Goal: Understand process/instructions: Learn how to perform a task or action

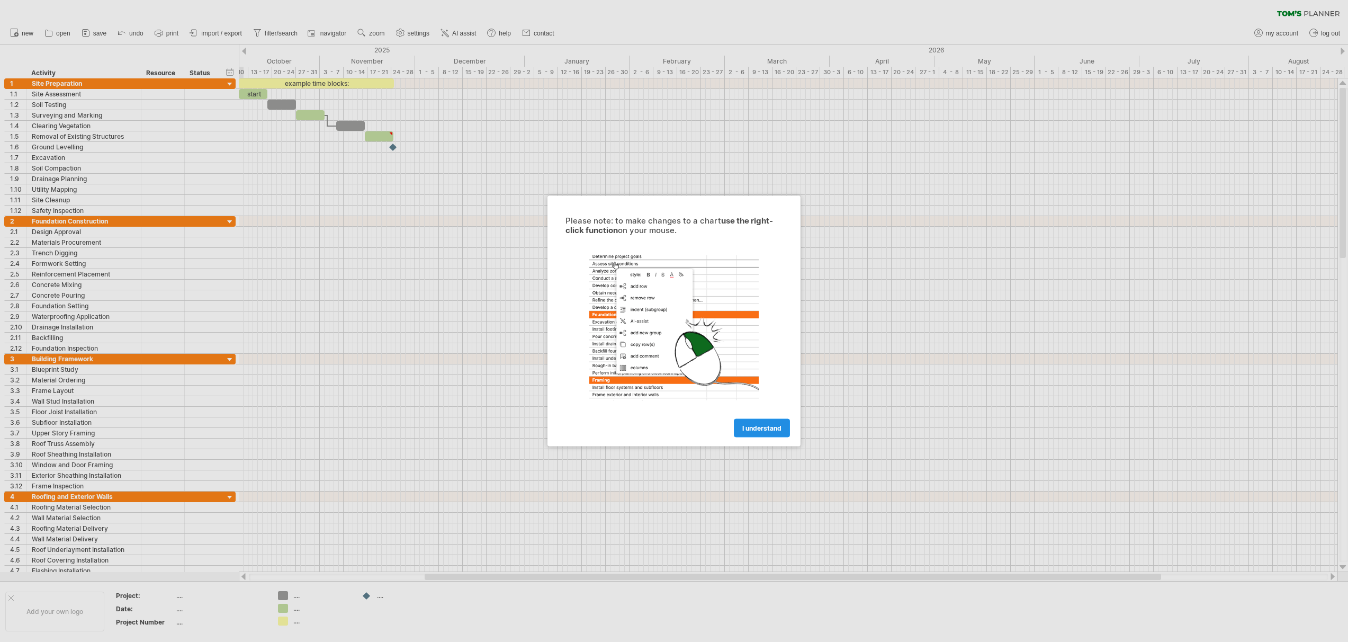
click at [760, 431] on span "I understand" at bounding box center [761, 428] width 39 height 8
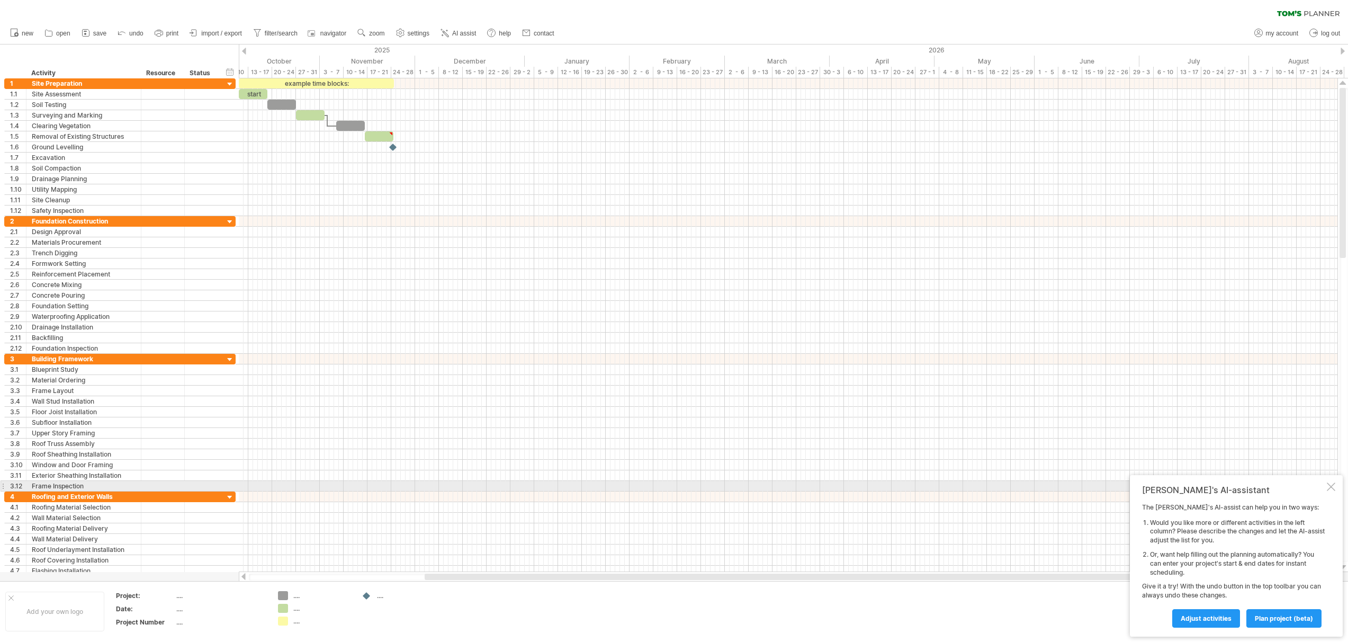
click at [1331, 486] on div at bounding box center [1331, 486] width 8 height 8
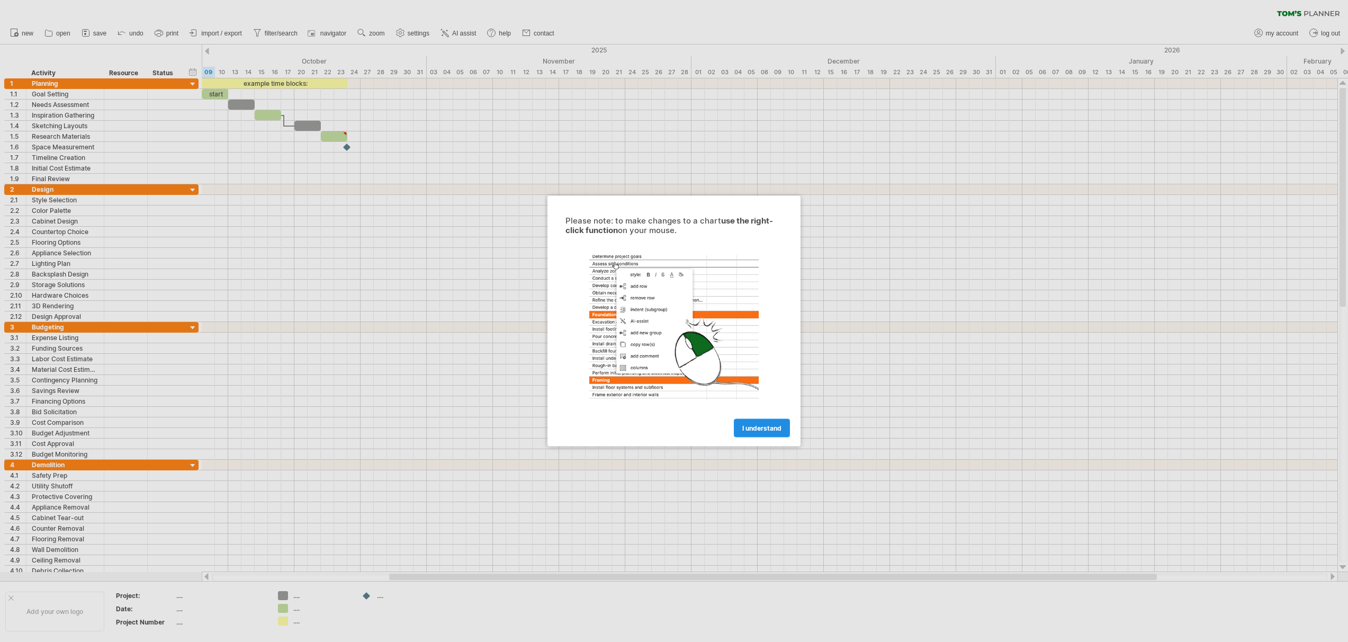
click at [756, 427] on span "I understand" at bounding box center [761, 428] width 39 height 8
